Goal: Find specific page/section: Find specific page/section

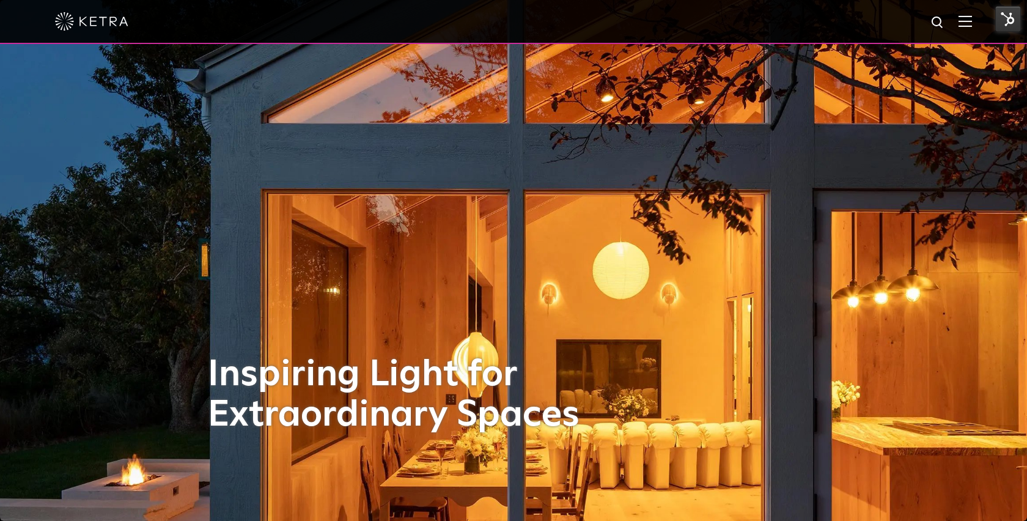
click at [971, 16] on img at bounding box center [964, 21] width 13 height 12
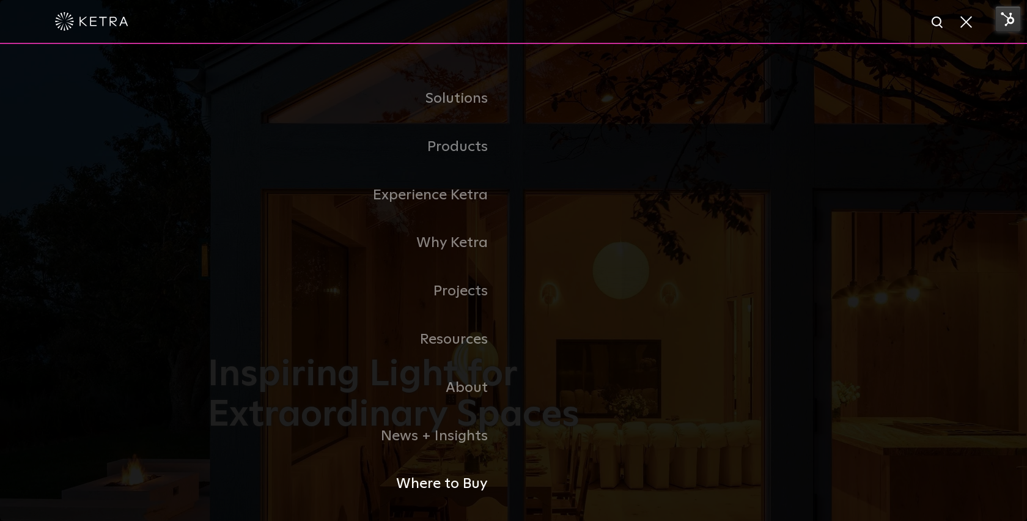
click at [461, 484] on link "Where to Buy" at bounding box center [361, 484] width 306 height 48
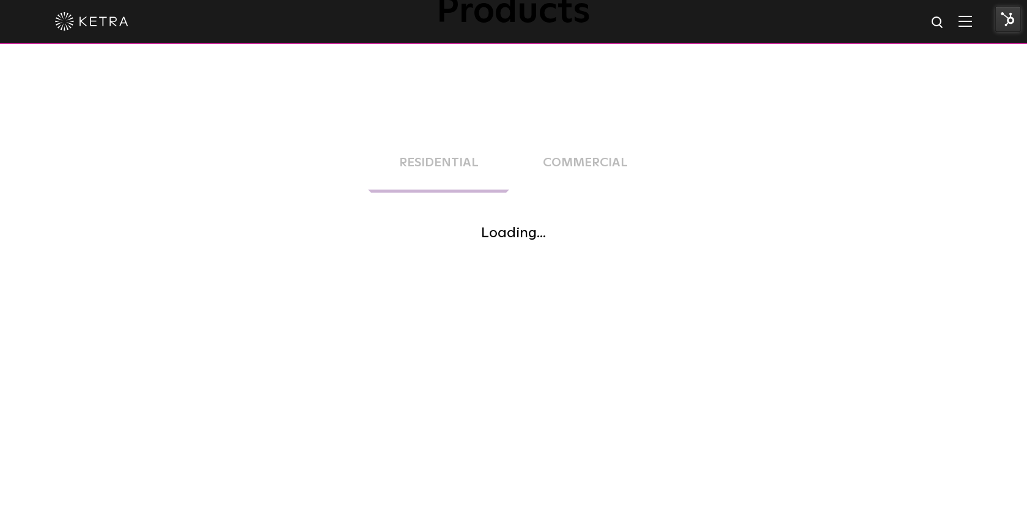
scroll to position [192, 0]
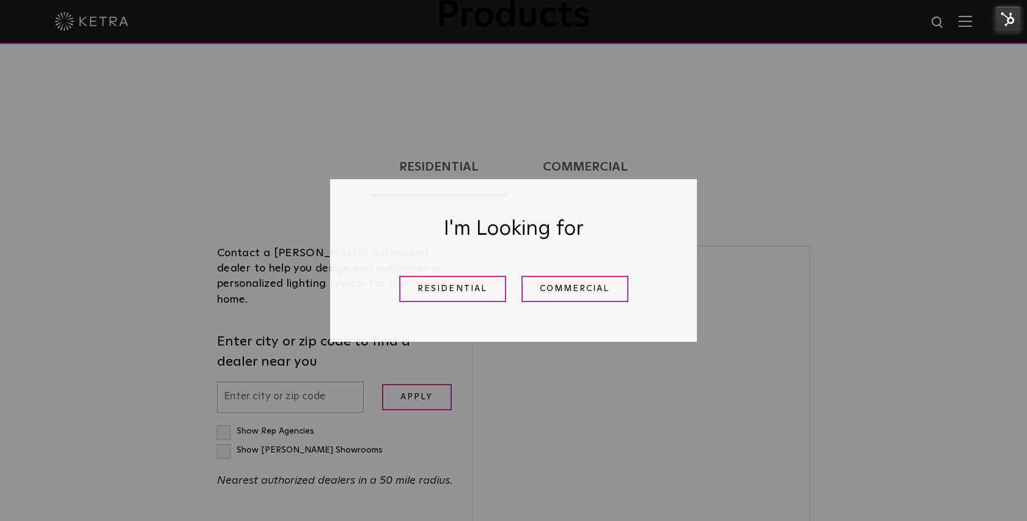
click at [477, 264] on div "I'm Looking for Residential Commercial" at bounding box center [513, 260] width 367 height 163
click at [460, 279] on link "Residential" at bounding box center [452, 289] width 107 height 26
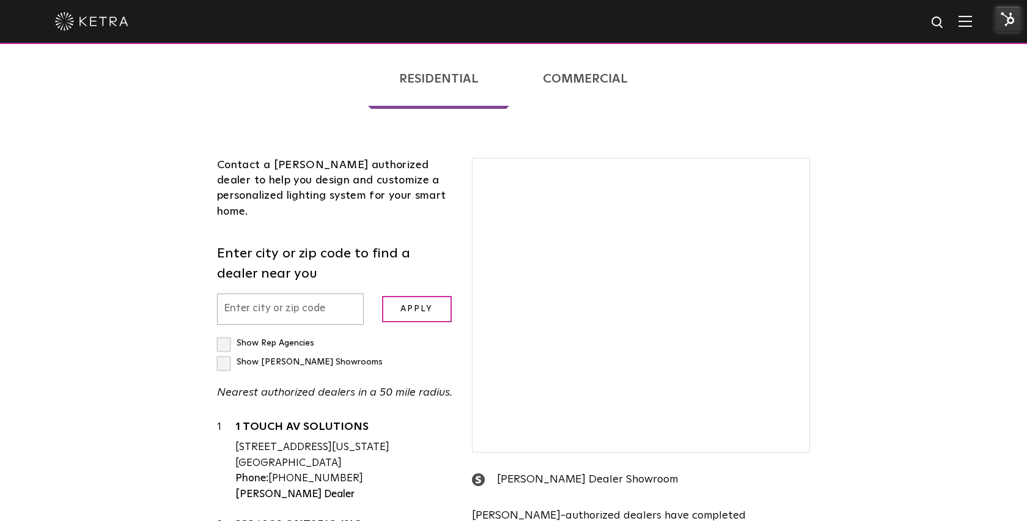
scroll to position [295, 0]
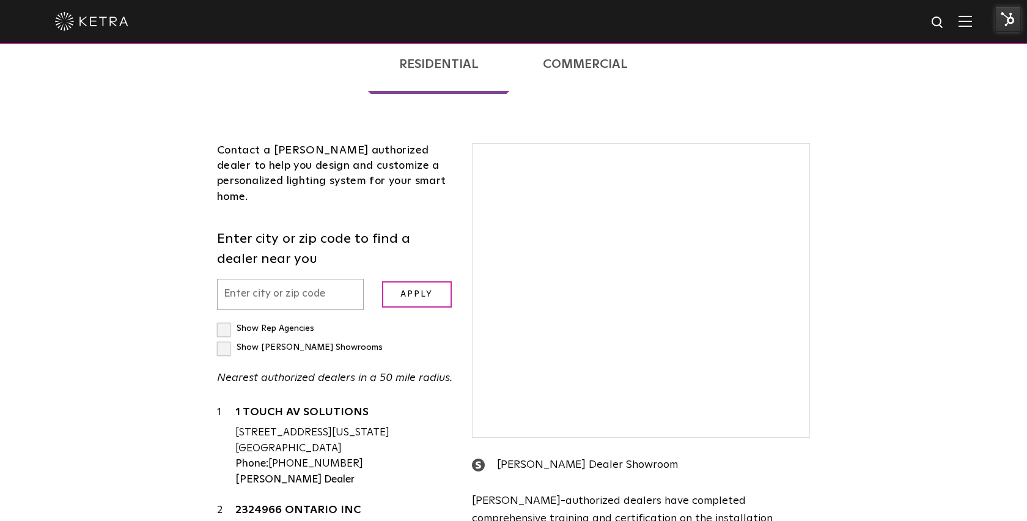
click at [307, 279] on input "text" at bounding box center [290, 294] width 147 height 31
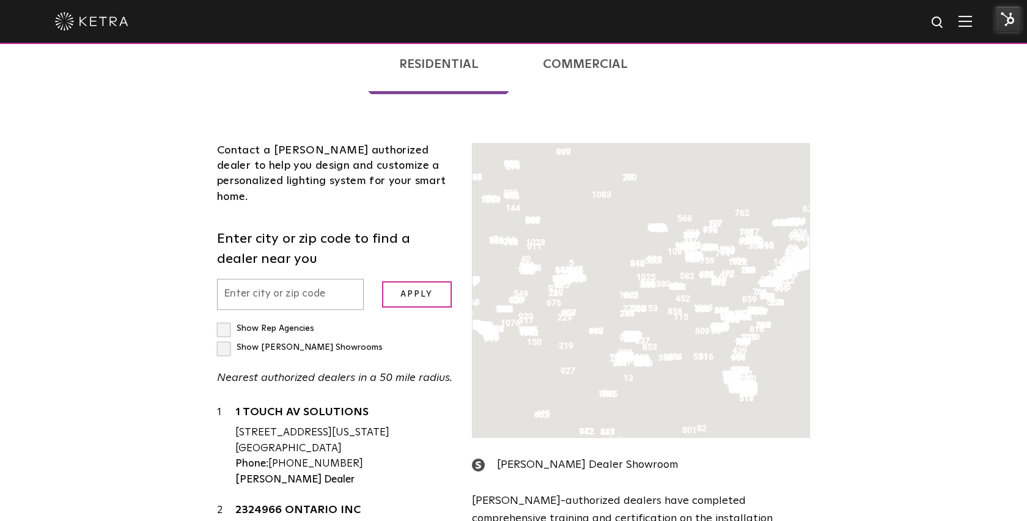
scroll to position [312, 0]
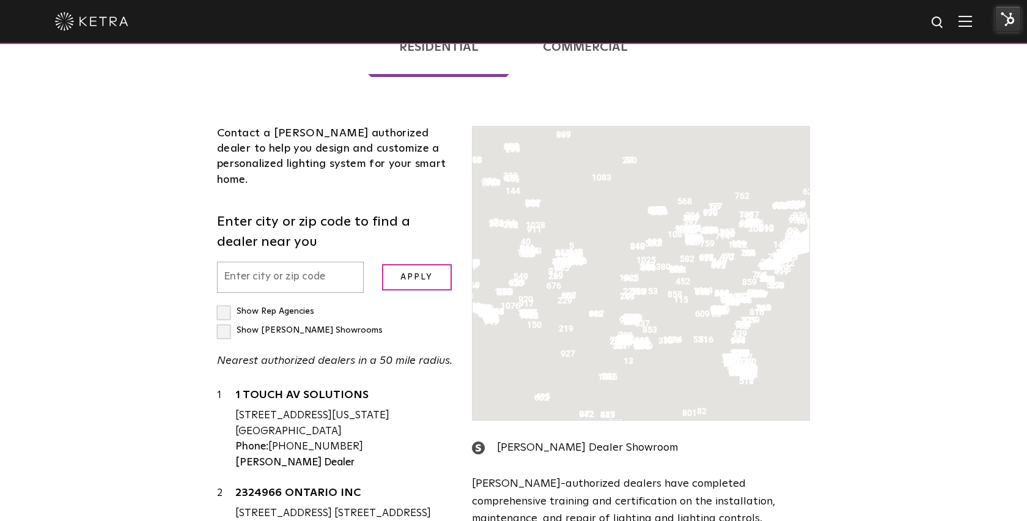
click at [292, 262] on input "text" at bounding box center [290, 277] width 147 height 31
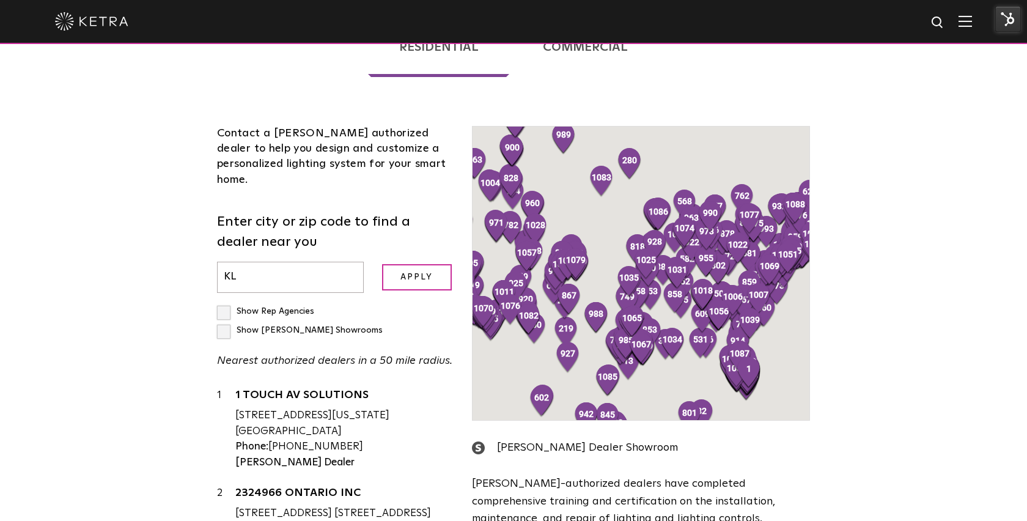
type input "K"
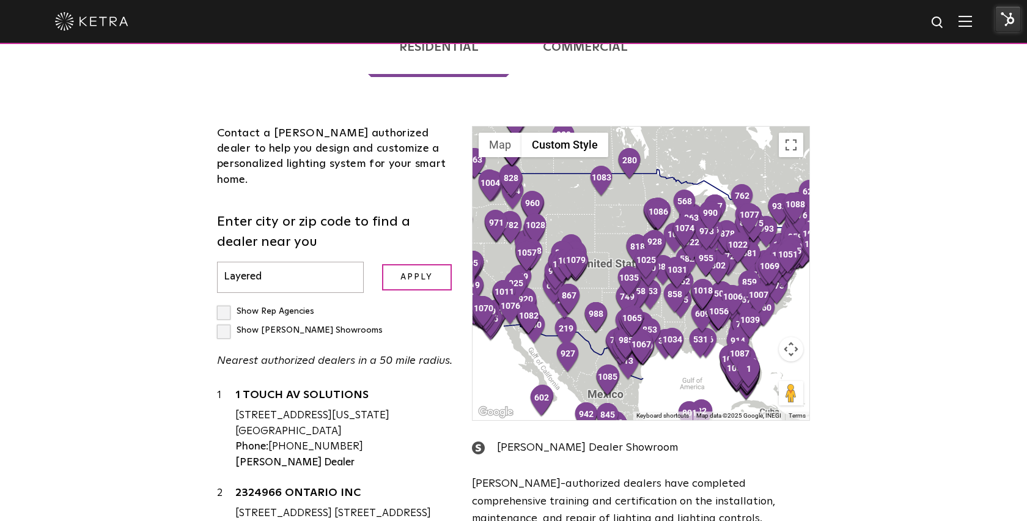
click at [382, 264] on input "Apply" at bounding box center [417, 277] width 70 height 26
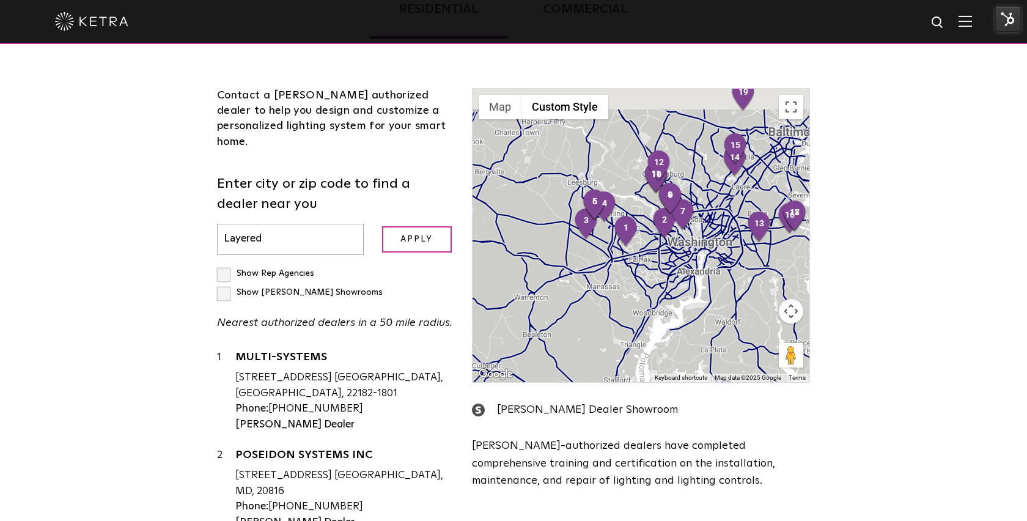
scroll to position [347, 0]
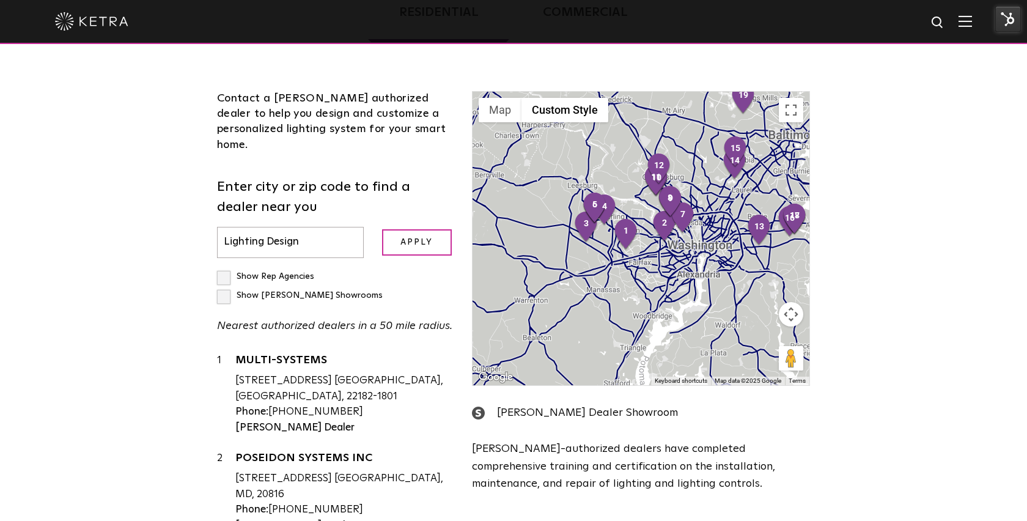
type input "Lighting Design"
click at [382, 229] on input "Apply" at bounding box center [417, 242] width 70 height 26
